Goal: Check status: Check status

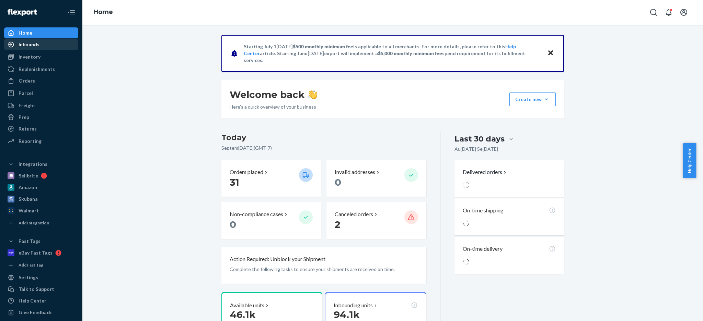
click at [23, 44] on div "Inbounds" at bounding box center [29, 44] width 21 height 7
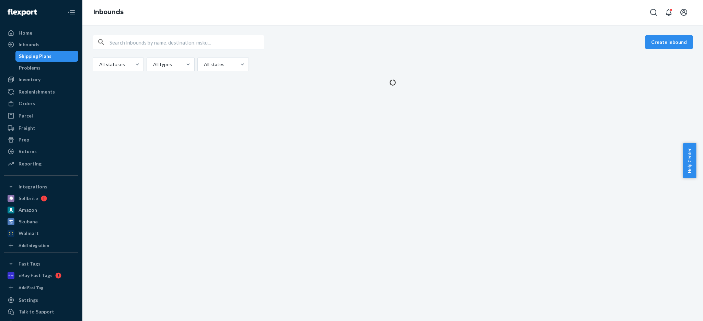
click at [186, 42] on input "text" at bounding box center [186, 42] width 154 height 14
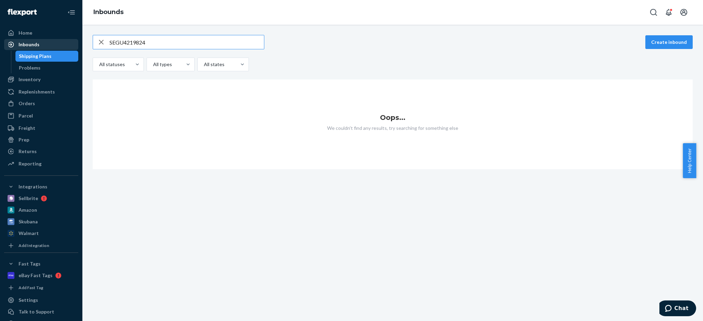
click at [62, 45] on div "Inbounds" at bounding box center [41, 45] width 73 height 10
click at [172, 44] on input "SEGU4219824" at bounding box center [186, 42] width 154 height 14
paste input "9898484"
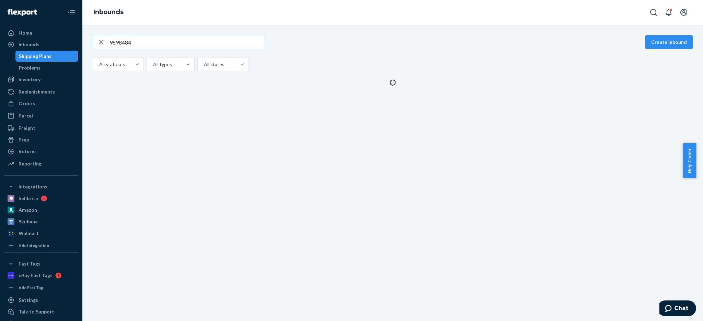
type input "9898484"
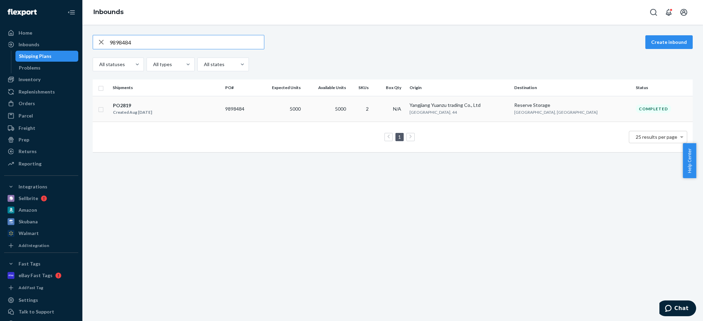
click at [174, 105] on div "PO2819 Created Aug [DATE]" at bounding box center [166, 109] width 107 height 14
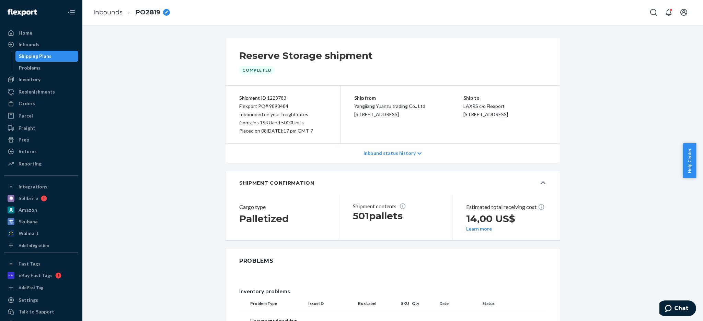
click at [168, 13] on div "breadcrumbs" at bounding box center [166, 12] width 7 height 7
click at [166, 12] on icon "breadcrumbs" at bounding box center [166, 12] width 3 height 3
type input "PO2819 + SEGU4219824"
click at [187, 62] on div "Reserve Storage shipment Completed Shipment ID 1223783 Flexport PO# 9898484 Inb…" at bounding box center [392, 265] width 610 height 454
drag, startPoint x: 40, startPoint y: 45, endPoint x: 46, endPoint y: 45, distance: 5.8
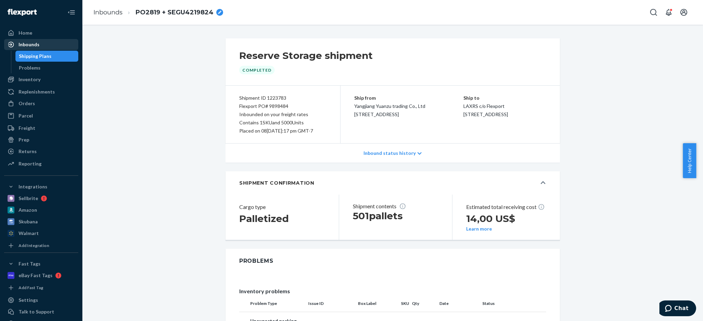
click at [41, 45] on div "Inbounds" at bounding box center [41, 45] width 73 height 10
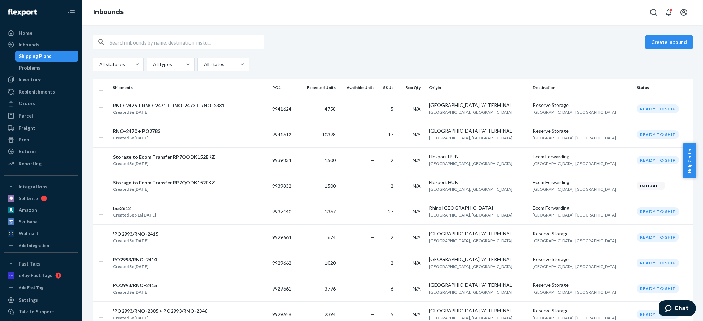
click at [190, 40] on input "text" at bounding box center [186, 42] width 154 height 14
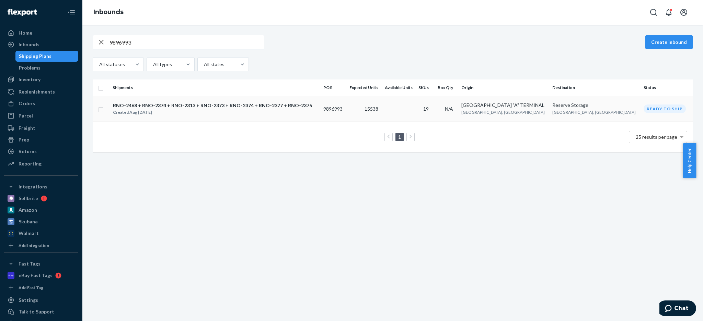
type input "9896993"
click at [292, 112] on div "Created Aug [DATE]" at bounding box center [212, 112] width 199 height 7
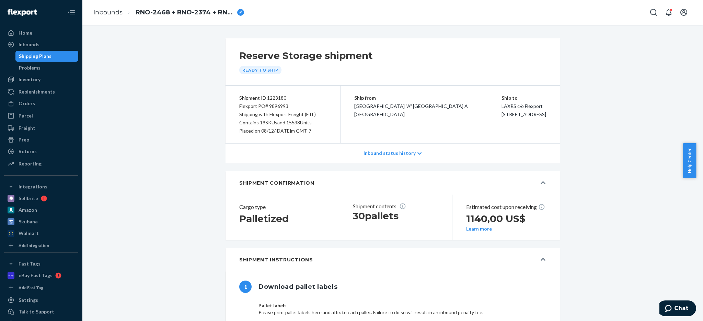
click at [244, 12] on div "breadcrumbs" at bounding box center [240, 12] width 7 height 7
type input "RNO-2468 + RNO-2374 + RNO-2313 + RNO-2373 + RNO-2374 + RNO-2377 + RNO-2375 - MS…"
